Goal: Information Seeking & Learning: Learn about a topic

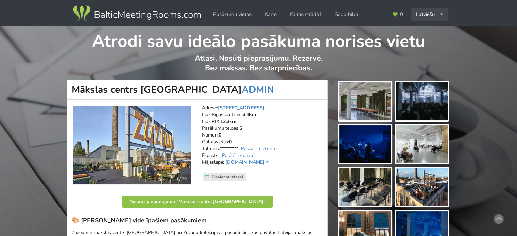
click at [436, 17] on div "Latviešu English Русский" at bounding box center [429, 14] width 37 height 13
click at [429, 30] on link "English" at bounding box center [430, 29] width 36 height 13
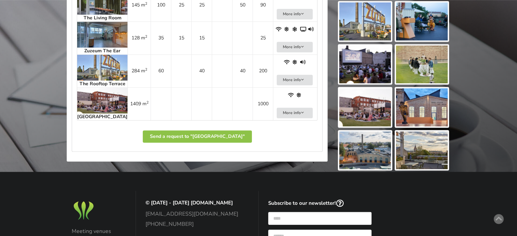
scroll to position [340, 0]
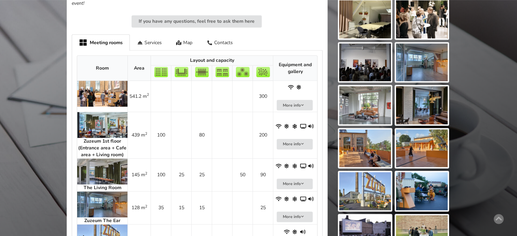
click at [350, 149] on img at bounding box center [365, 148] width 52 height 38
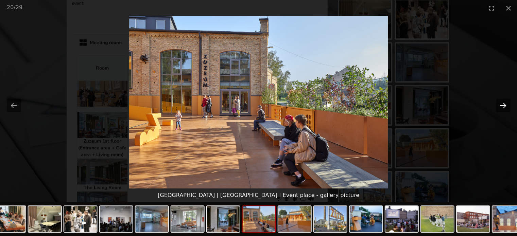
click at [503, 100] on button "Next slide" at bounding box center [503, 105] width 14 height 13
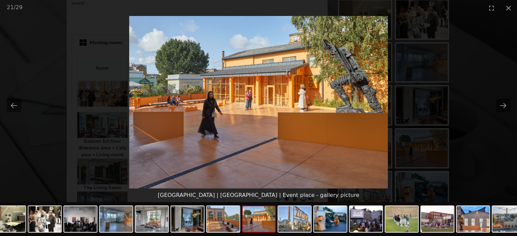
scroll to position [0, 0]
click at [475, 170] on picture at bounding box center [258, 102] width 517 height 173
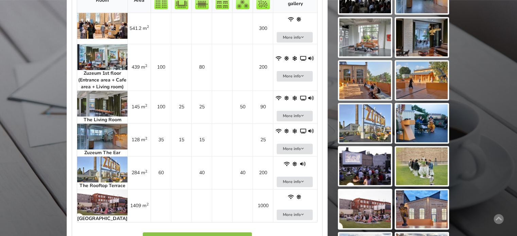
scroll to position [340, 0]
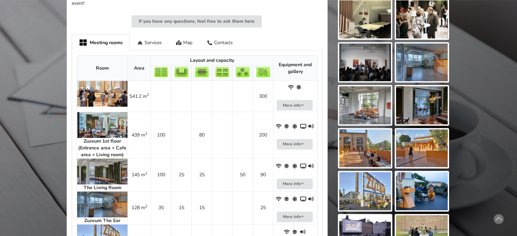
click at [361, 145] on img at bounding box center [365, 148] width 52 height 38
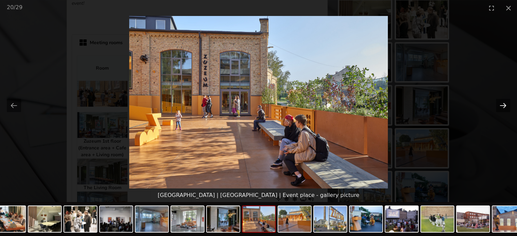
click at [501, 107] on button "Next slide" at bounding box center [503, 105] width 14 height 13
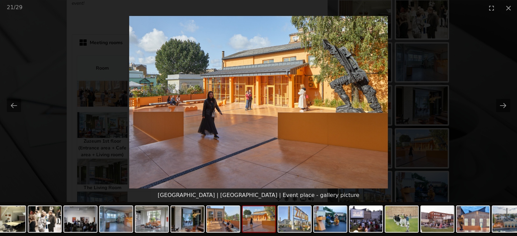
click at [496, 54] on picture at bounding box center [258, 102] width 517 height 173
click at [507, 9] on button "Close gallery" at bounding box center [508, 8] width 17 height 16
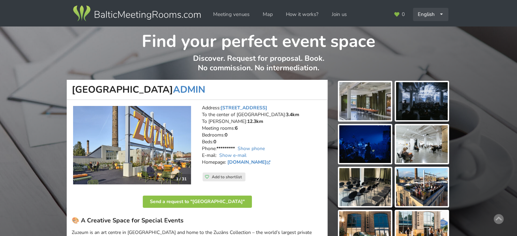
click at [436, 11] on div "English Русский Latviešu" at bounding box center [430, 14] width 35 height 13
click at [428, 42] on link "Latviešu" at bounding box center [430, 42] width 34 height 13
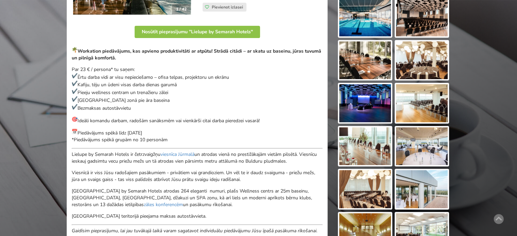
scroll to position [34, 0]
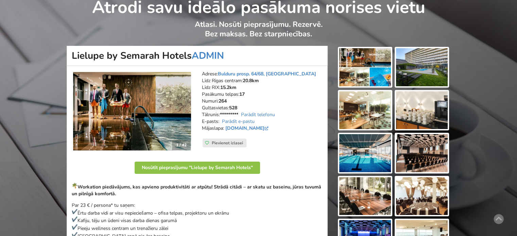
click at [367, 55] on img at bounding box center [365, 67] width 52 height 38
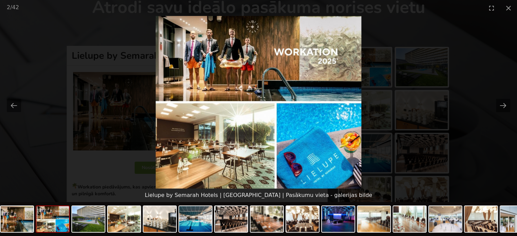
click at [485, 140] on picture at bounding box center [258, 102] width 517 height 173
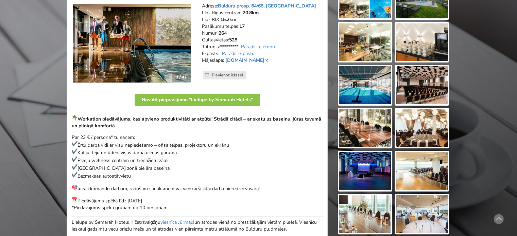
scroll to position [136, 0]
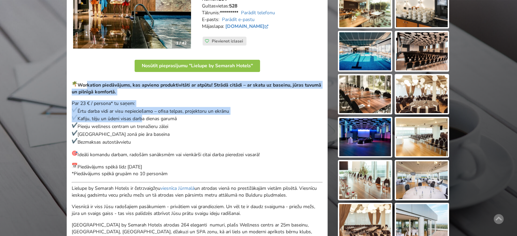
drag, startPoint x: 87, startPoint y: 81, endPoint x: 155, endPoint y: 129, distance: 83.4
click at [142, 118] on div "Workation piedāvājums, kas apvieno produktivitāti ar atpūtu! Strādā citādi – ar…" at bounding box center [197, 174] width 251 height 187
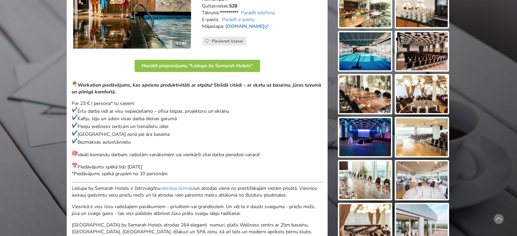
click at [155, 129] on p "Par 23 € / persona* tu saņem: Ērtu darba vidi ar visu nepieciešamo – ofisa telp…" at bounding box center [197, 123] width 251 height 46
drag, startPoint x: 112, startPoint y: 142, endPoint x: 93, endPoint y: 125, distance: 25.5
click at [95, 127] on div "Workation piedāvājums, kas apvieno produktivitāti ar atpūtu! Strādā citādi – ar…" at bounding box center [197, 174] width 251 height 187
click at [93, 125] on p "Par 23 € / persona* tu saņem: Ērtu darba vidi ar visu nepieciešamo – ofisa telp…" at bounding box center [197, 123] width 251 height 46
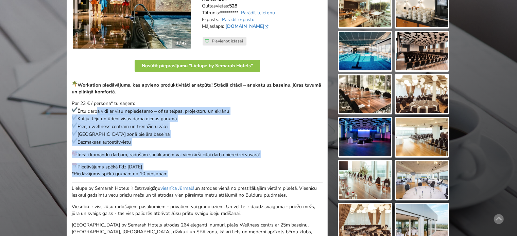
drag, startPoint x: 124, startPoint y: 132, endPoint x: 169, endPoint y: 171, distance: 60.2
click at [167, 170] on div "Workation piedāvājums, kas apvieno produktivitāti ar atpūtu! Strādā citādi – ar…" at bounding box center [197, 174] width 251 height 187
click at [170, 171] on p "Piedāvājums spēkā līdz [DATE] *Piedāvājums spēkā grupām no 10 personām" at bounding box center [197, 170] width 251 height 15
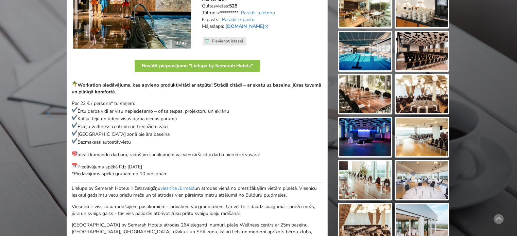
click at [114, 138] on div "Workation piedāvājums, kas apvieno produktivitāti ar atpūtu! Strādā citādi – ar…" at bounding box center [197, 174] width 251 height 187
click at [109, 130] on p "Par 23 € / persona* tu saņem: Ērtu darba vidi ar visu nepieciešamo – ofisa telp…" at bounding box center [197, 123] width 251 height 46
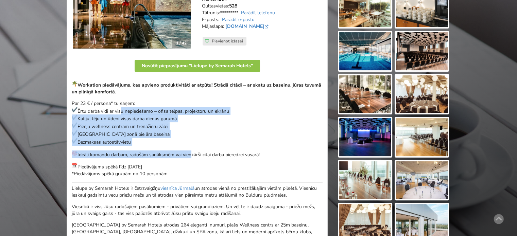
drag, startPoint x: 121, startPoint y: 108, endPoint x: 198, endPoint y: 159, distance: 92.6
click at [192, 157] on div "Workation piedāvājums, kas apvieno produktivitāti ar atpūtu! Strādā citādi – ar…" at bounding box center [197, 174] width 251 height 187
click at [199, 160] on div "Workation piedāvājums, kas apvieno produktivitāti ar atpūtu! Strādā citādi – ar…" at bounding box center [197, 174] width 251 height 187
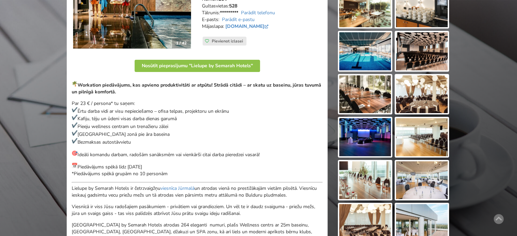
drag, startPoint x: 158, startPoint y: 167, endPoint x: 110, endPoint y: 124, distance: 64.2
click at [115, 132] on div "Workation piedāvājums, kas apvieno produktivitāti ar atpūtu! Strādā citādi – ar…" at bounding box center [197, 174] width 251 height 187
click at [108, 122] on p "Par 23 € / persona* tu saņem: Ērtu darba vidi ar visu nepieciešamo – ofisa telp…" at bounding box center [197, 123] width 251 height 46
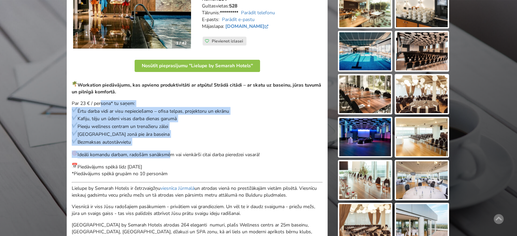
drag, startPoint x: 101, startPoint y: 105, endPoint x: 182, endPoint y: 157, distance: 96.5
click at [173, 155] on div "Workation piedāvājums, kas apvieno produktivitāti ar atpūtu! Strādā citādi – ar…" at bounding box center [197, 174] width 251 height 187
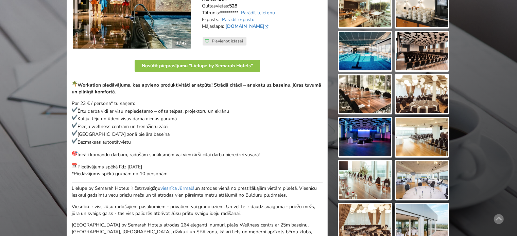
click at [185, 160] on div "Workation piedāvājums, kas apvieno produktivitāti ar atpūtu! Strādā citādi – ar…" at bounding box center [197, 174] width 251 height 187
drag, startPoint x: 140, startPoint y: 150, endPoint x: 77, endPoint y: 85, distance: 90.1
click at [77, 85] on div "Workation piedāvājums, kas apvieno produktivitāti ar atpūtu! Strādā citādi – ar…" at bounding box center [197, 174] width 251 height 187
click at [77, 85] on strong "Workation piedāvājums, kas apvieno produktivitāti ar atpūtu! Strādā citādi – ar…" at bounding box center [196, 88] width 249 height 13
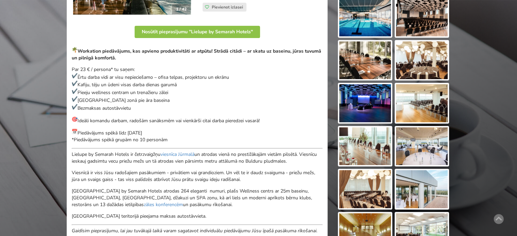
drag, startPoint x: 90, startPoint y: 132, endPoint x: 168, endPoint y: 135, distance: 78.2
click at [159, 134] on p "Piedāvājums spēkā līdz [DATE] *Piedāvājums spēkā grupām no 10 personām" at bounding box center [197, 136] width 251 height 15
click at [168, 135] on p "Piedāvājums spēkā līdz [DATE] *Piedāvājums spēkā grupām no 10 personām" at bounding box center [197, 136] width 251 height 15
drag, startPoint x: 175, startPoint y: 141, endPoint x: 88, endPoint y: 131, distance: 87.5
click at [94, 131] on p "Piedāvājums spēkā līdz [DATE] *Piedāvājums spēkā grupām no 10 personām" at bounding box center [197, 136] width 251 height 15
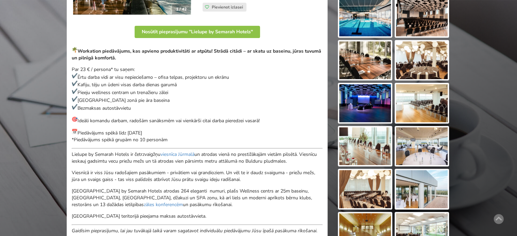
click at [88, 130] on p "Piedāvājums spēkā līdz [DATE] *Piedāvājums spēkā grupām no 10 personām" at bounding box center [197, 136] width 251 height 15
drag, startPoint x: 86, startPoint y: 130, endPoint x: 145, endPoint y: 137, distance: 59.8
click at [141, 136] on p "Piedāvājums spēkā līdz [DATE] *Piedāvājums spēkā grupām no 10 personām" at bounding box center [197, 136] width 251 height 15
drag, startPoint x: 147, startPoint y: 137, endPoint x: 158, endPoint y: 140, distance: 11.5
click at [148, 137] on p "Piedāvājums spēkā līdz [DATE] *Piedāvājums spēkā grupām no 10 personām" at bounding box center [197, 136] width 251 height 15
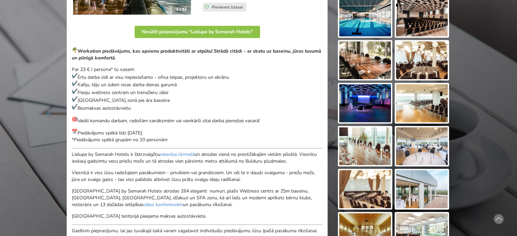
drag, startPoint x: 134, startPoint y: 136, endPoint x: 95, endPoint y: 129, distance: 39.6
click at [101, 130] on p "Piedāvājums spēkā līdz [DATE] *Piedāvājums spēkā grupām no 10 personām" at bounding box center [197, 136] width 251 height 15
drag, startPoint x: 94, startPoint y: 129, endPoint x: 89, endPoint y: 129, distance: 4.8
click at [93, 129] on p "Piedāvājums spēkā līdz [DATE] *Piedāvājums spēkā grupām no 10 personām" at bounding box center [197, 136] width 251 height 15
drag, startPoint x: 76, startPoint y: 133, endPoint x: 164, endPoint y: 141, distance: 88.6
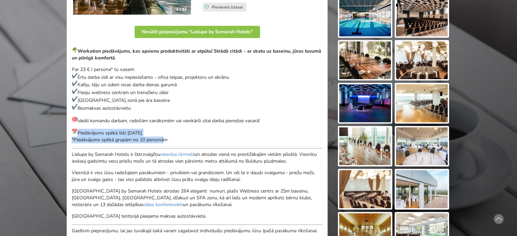
click at [163, 141] on p "Piedāvājums spēkā līdz [DATE] *Piedāvājums spēkā grupām no 10 personām" at bounding box center [197, 136] width 251 height 15
click at [188, 140] on p "Piedāvājums spēkā līdz [DATE] *Piedāvājums spēkā grupām no 10 personām" at bounding box center [197, 136] width 251 height 15
click at [104, 129] on p "Piedāvājums spēkā līdz [DATE] *Piedāvājums spēkā grupām no 10 personām" at bounding box center [197, 136] width 251 height 15
click at [85, 126] on div "Workation piedāvājums, kas apvieno produktivitāti ar atpūtu! Strādā citādi – ar…" at bounding box center [197, 140] width 251 height 187
drag, startPoint x: 78, startPoint y: 128, endPoint x: 170, endPoint y: 137, distance: 91.8
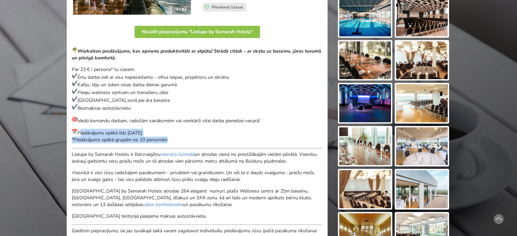
click at [168, 137] on p "Piedāvājums spēkā līdz [DATE] *Piedāvājums spēkā grupām no 10 personām" at bounding box center [197, 136] width 251 height 15
drag, startPoint x: 174, startPoint y: 137, endPoint x: 183, endPoint y: 139, distance: 10.1
click at [174, 137] on p "Piedāvājums spēkā līdz [DATE] *Piedāvājums spēkā grupām no 10 personām" at bounding box center [197, 136] width 251 height 15
click at [93, 130] on p "Piedāvājums spēkā līdz [DATE] *Piedāvājums spēkā grupām no 10 personām" at bounding box center [197, 136] width 251 height 15
drag, startPoint x: 90, startPoint y: 130, endPoint x: 170, endPoint y: 136, distance: 80.0
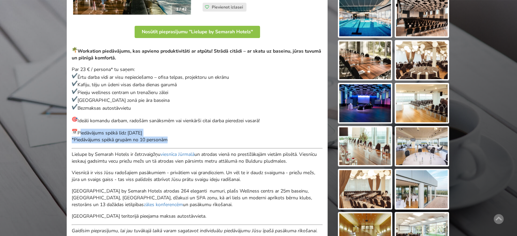
click at [170, 136] on p "Piedāvājums spēkā līdz [DATE] *Piedāvājums spēkā grupām no 10 personām" at bounding box center [197, 136] width 251 height 15
drag, startPoint x: 170, startPoint y: 136, endPoint x: 178, endPoint y: 137, distance: 8.3
click at [170, 136] on p "Piedāvājums spēkā līdz [DATE] *Piedāvājums spēkā grupām no 10 personām" at bounding box center [197, 136] width 251 height 15
click at [83, 129] on p "Piedāvājums spēkā līdz [DATE] *Piedāvājums spēkā grupām no 10 personām" at bounding box center [197, 136] width 251 height 15
drag, startPoint x: 82, startPoint y: 129, endPoint x: 146, endPoint y: 137, distance: 65.0
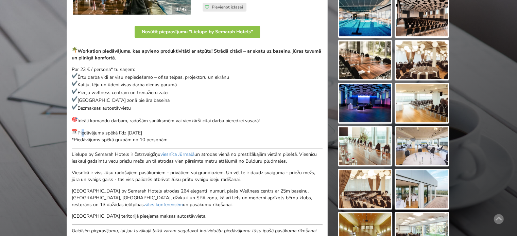
click at [132, 136] on p "Piedāvājums spēkā līdz [DATE] *Piedāvājums spēkā grupām no 10 personām" at bounding box center [197, 136] width 251 height 15
click at [158, 138] on p "Piedāvājums spēkā līdz [DATE] *Piedāvājums spēkā grupām no 10 personām" at bounding box center [197, 136] width 251 height 15
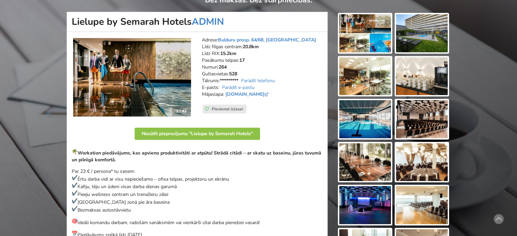
scroll to position [102, 0]
